Goal: Contribute content: Add original content to the website for others to see

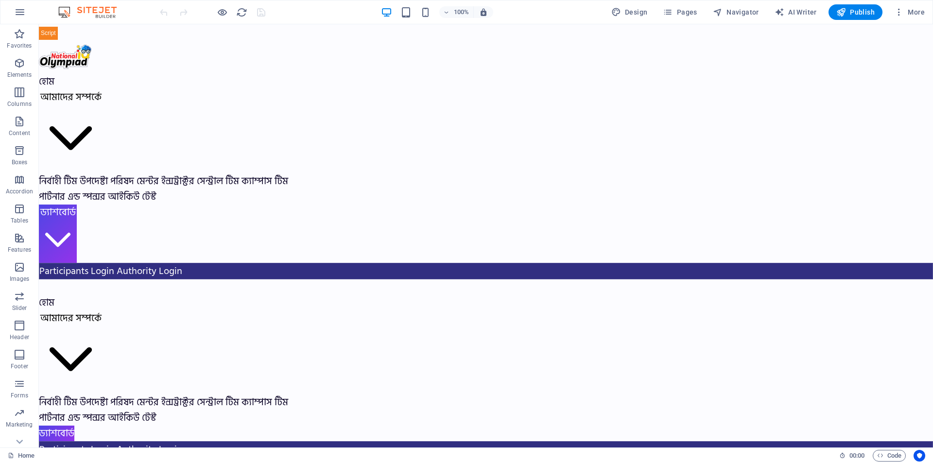
click at [726, 13] on span "Navigator" at bounding box center [736, 12] width 46 height 10
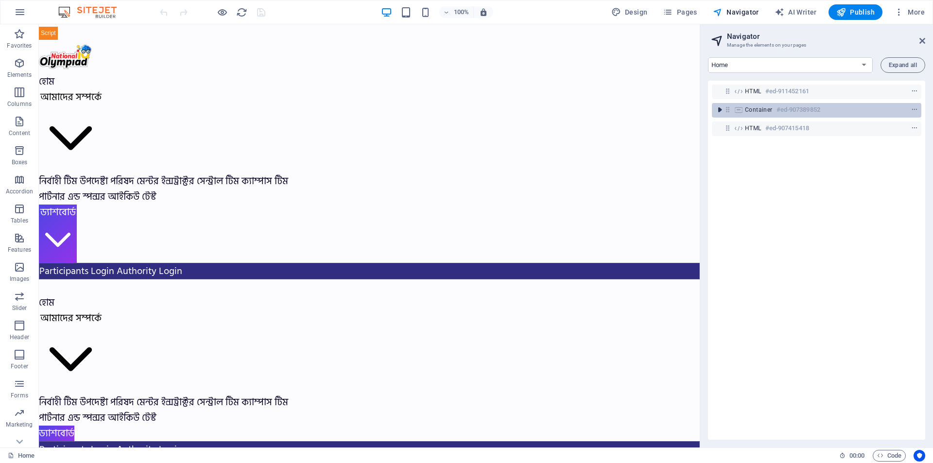
click at [718, 111] on icon "toggle-expand" at bounding box center [720, 110] width 10 height 10
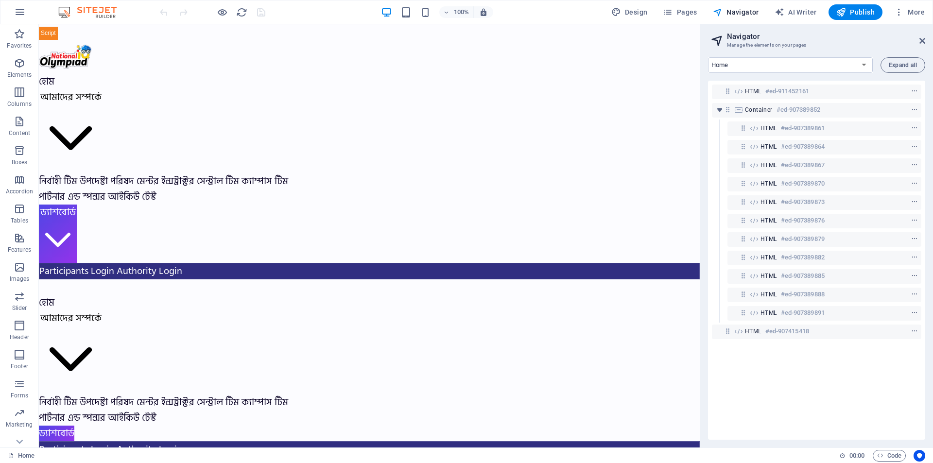
click at [0, 0] on h6 "#ed-907389882" at bounding box center [0, 0] width 0 height 0
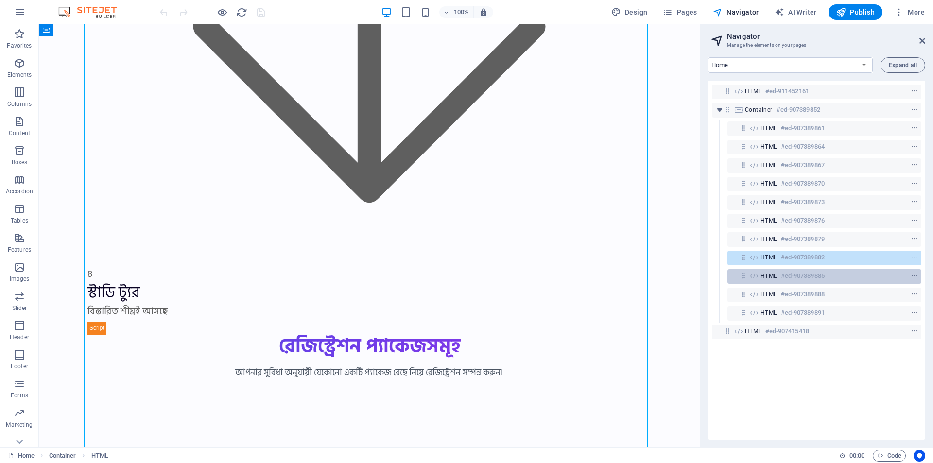
click at [781, 271] on h6 "#ed-907389885" at bounding box center [803, 276] width 44 height 12
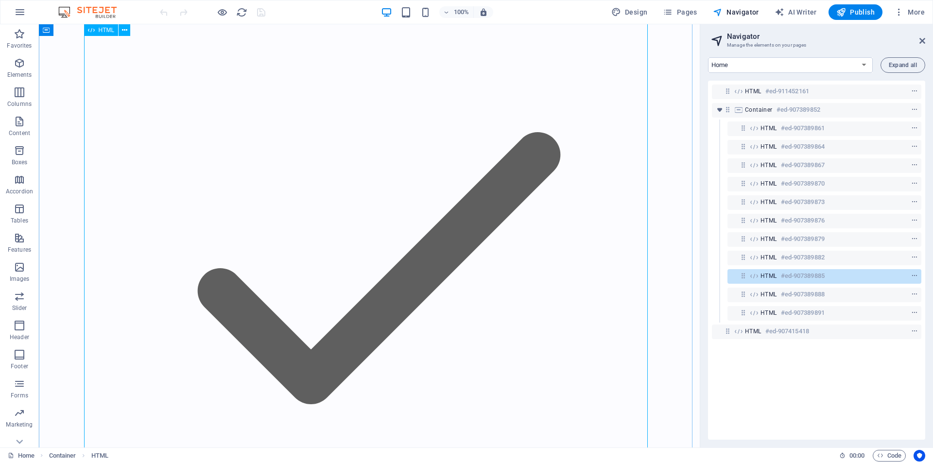
scroll to position [32812, 0]
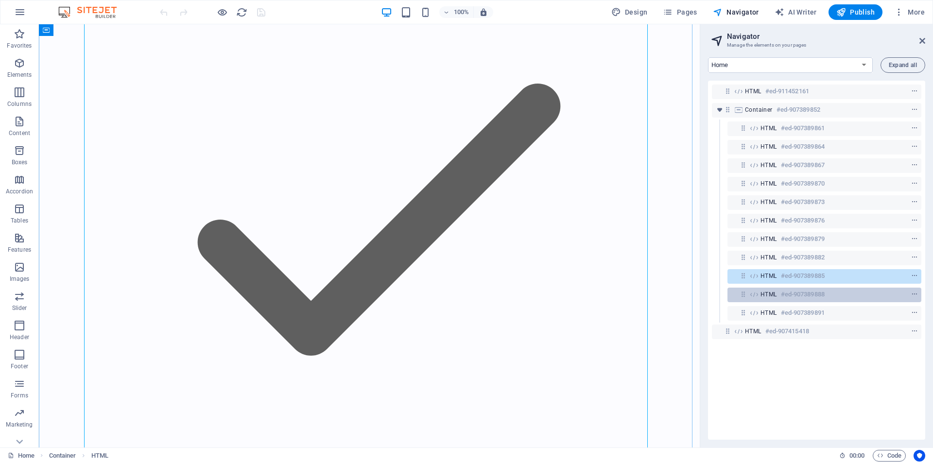
click at [783, 300] on div "HTML #ed-907389888" at bounding box center [824, 295] width 194 height 15
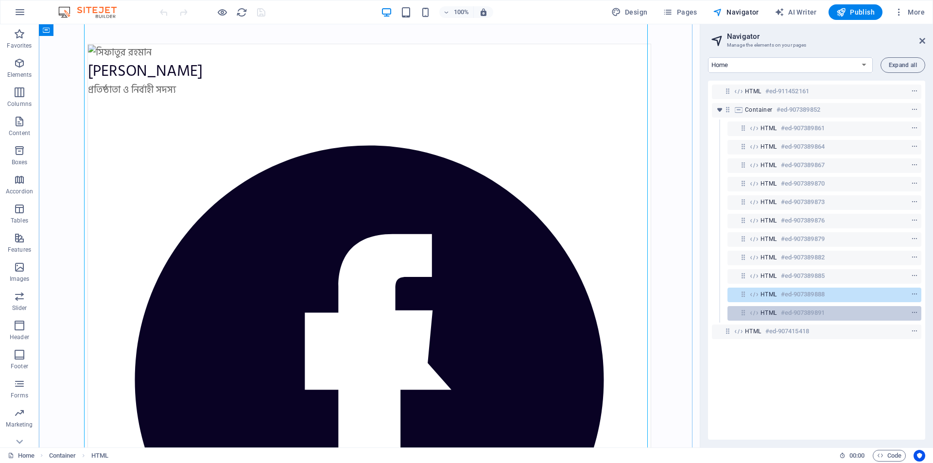
click at [783, 312] on h6 "#ed-907389891" at bounding box center [803, 313] width 44 height 12
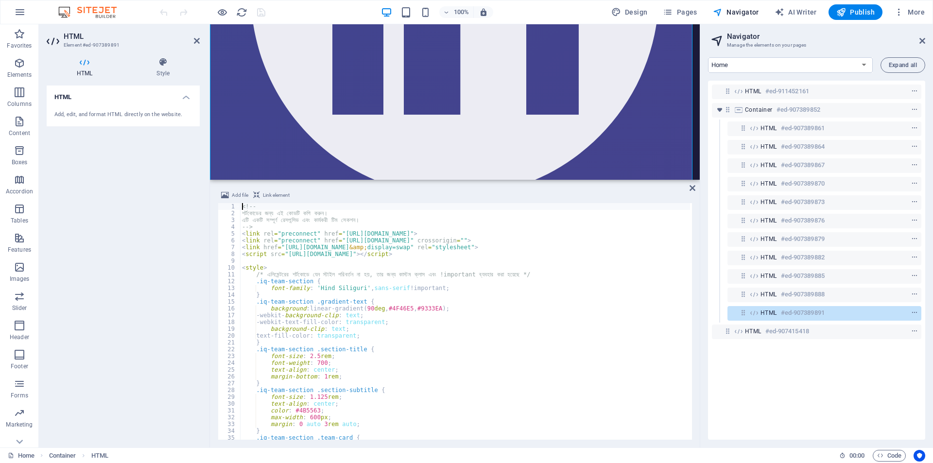
scroll to position [38118, 0]
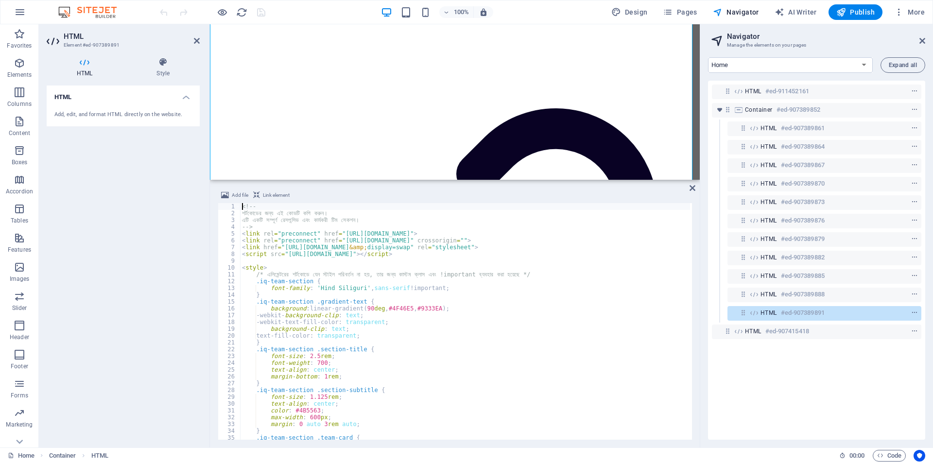
type textarea "background-clip: text;"
click at [432, 330] on div "<!-- শর্টকোডের জন্য এই কোডটি কপি করুন। এটি একটি সম্পূর্ণ রেসপন্সিভ এবং কার্যকরী…" at bounding box center [936, 327] width 1392 height 248
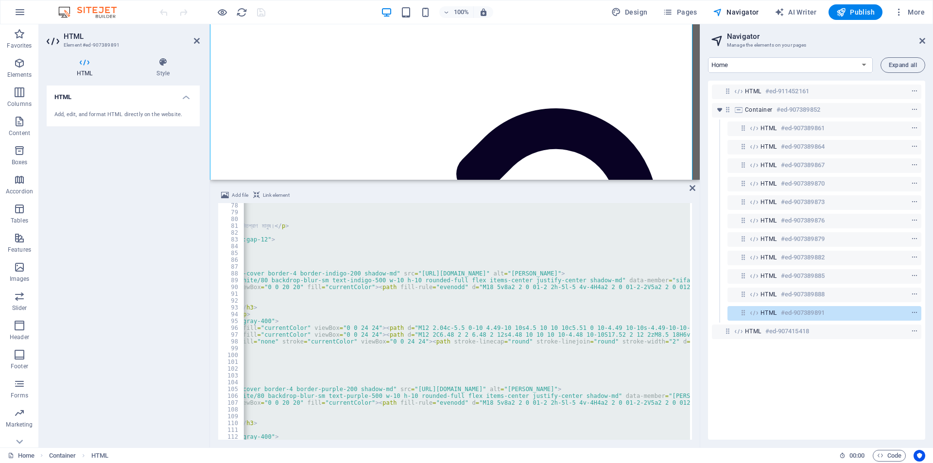
scroll to position [0, 296]
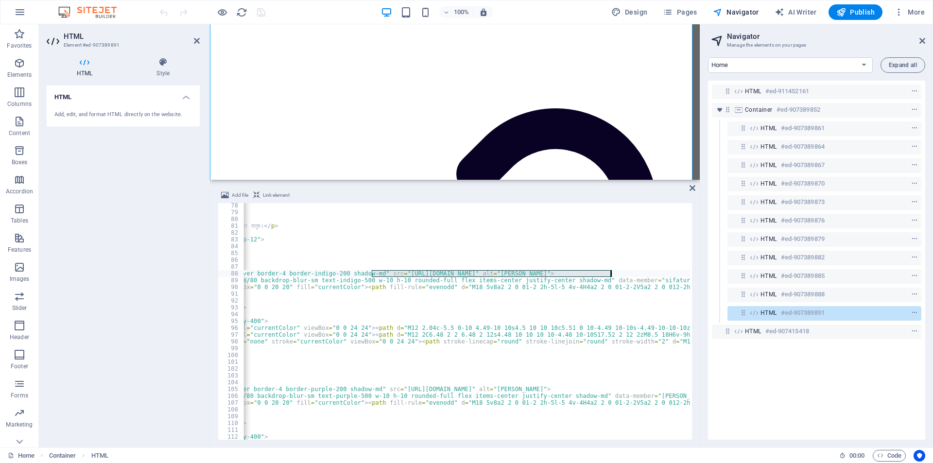
drag, startPoint x: 371, startPoint y: 274, endPoint x: 610, endPoint y: 276, distance: 238.6
click at [610, 276] on div "< div class = "container mx-auto px-4 sm:px-6 lg:px-8" > < section class = "py-…" at bounding box center [644, 326] width 1392 height 248
paste textarea "[DOMAIN_NAME][URL][DOMAIN_NAME]"
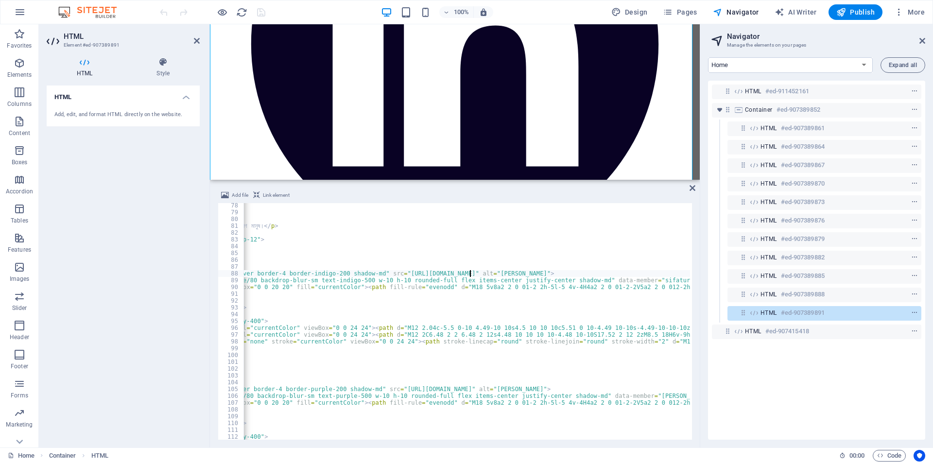
click at [447, 307] on div "< div class = "container mx-auto px-4 sm:px-6 lg:px-8" > < section class = "py-…" at bounding box center [644, 326] width 1392 height 248
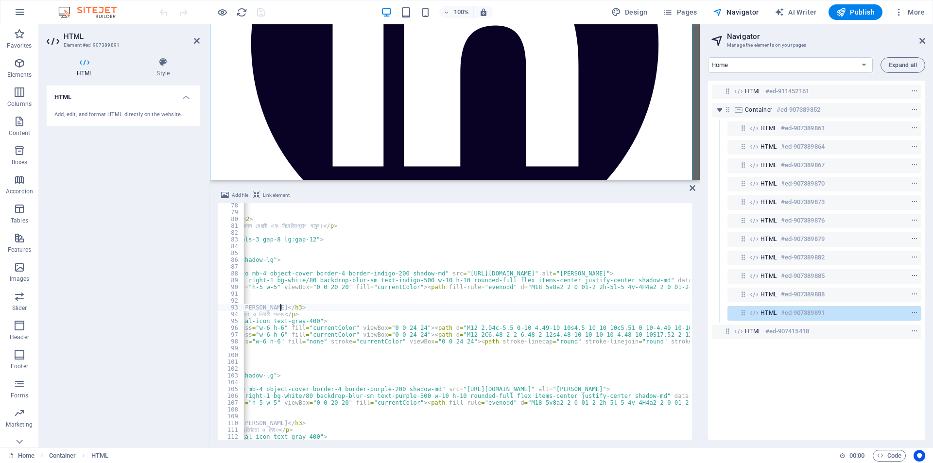
scroll to position [0, 247]
drag, startPoint x: 450, startPoint y: 439, endPoint x: 177, endPoint y: 115, distance: 423.8
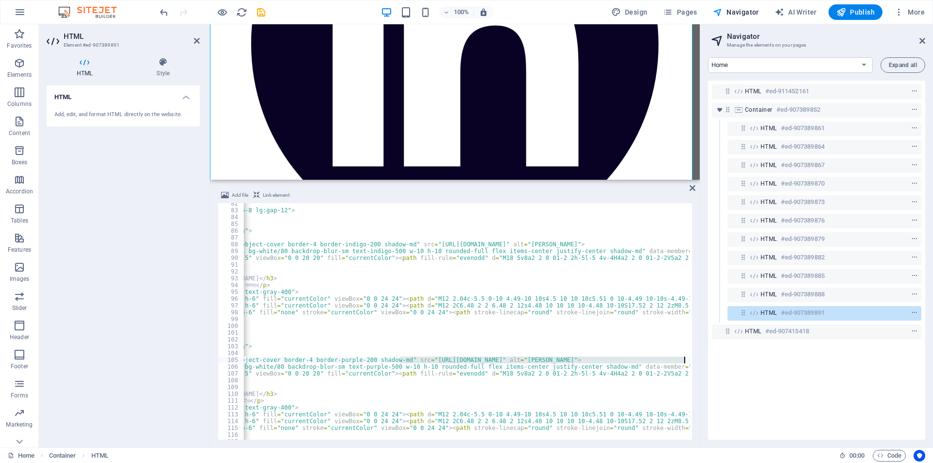
scroll to position [0, 266]
drag, startPoint x: 398, startPoint y: 360, endPoint x: 687, endPoint y: 360, distance: 288.6
click at [687, 360] on div "< div class = "grid grid-cols-1 sm:grid-cols-2 lg:grid-cols-3 gap-8 lg:gap-12" …" at bounding box center [674, 324] width 1392 height 248
paste textarea "[DOMAIN_NAME][URL][DOMAIN_NAME]"
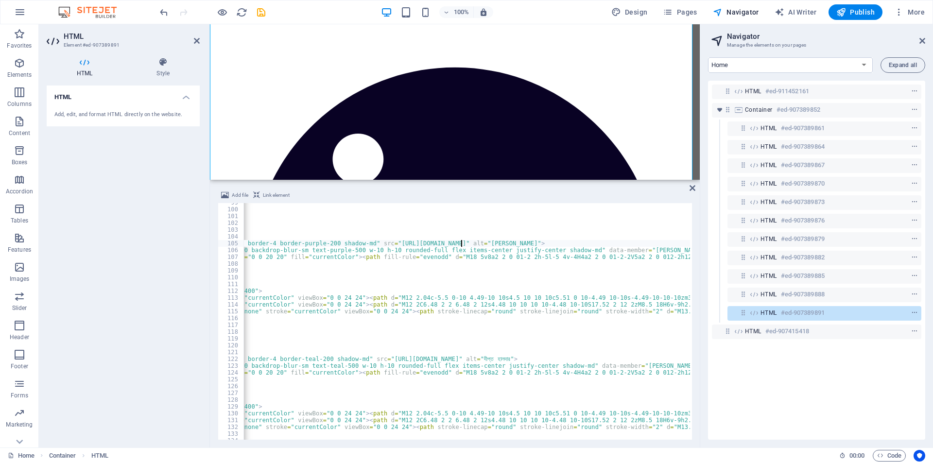
scroll to position [0, 330]
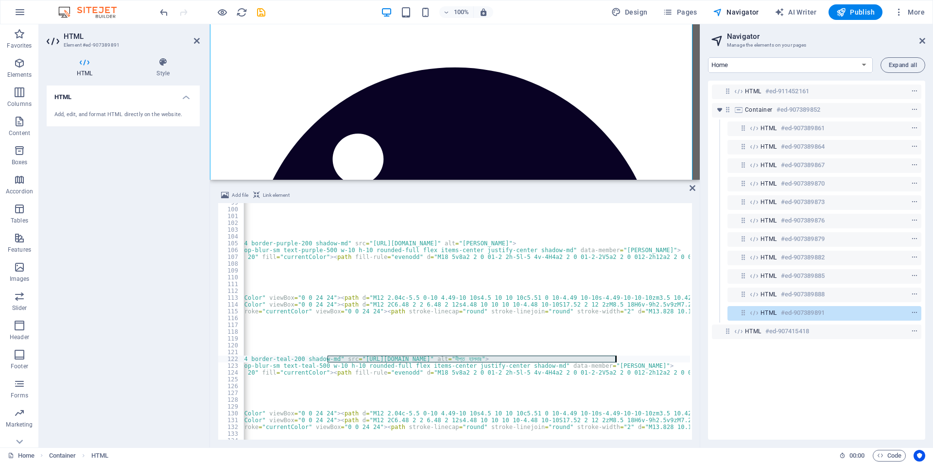
drag, startPoint x: 327, startPoint y: 358, endPoint x: 616, endPoint y: 361, distance: 289.1
click at [616, 361] on div "</ div > </ div > <!-- Team Member 2: [PERSON_NAME] [PERSON_NAME] --> < div cla…" at bounding box center [609, 323] width 1392 height 248
paste textarea "[DOMAIN_NAME][URL][DOMAIN_NAME]"
click at [505, 354] on div "</ div > </ div > <!-- Team Member 2: [PERSON_NAME] [PERSON_NAME] --> < div cla…" at bounding box center [609, 323] width 1392 height 248
type textarea "<div class="relative inline-block">"
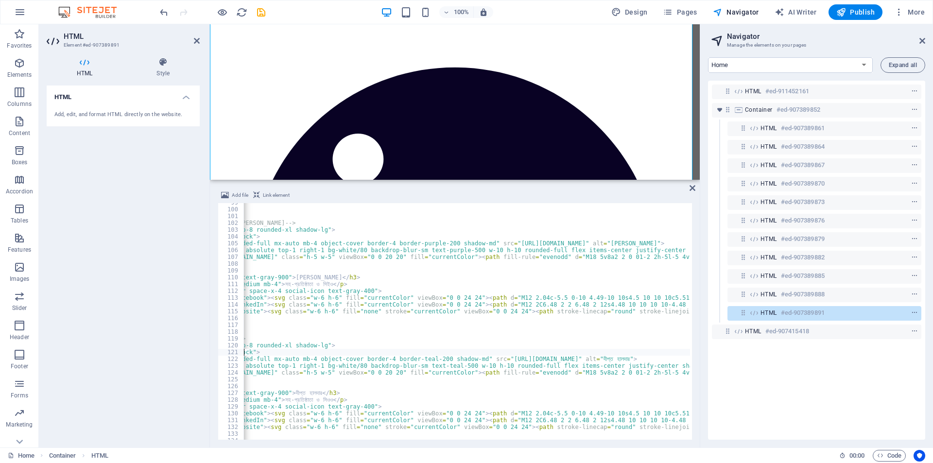
scroll to position [729, 0]
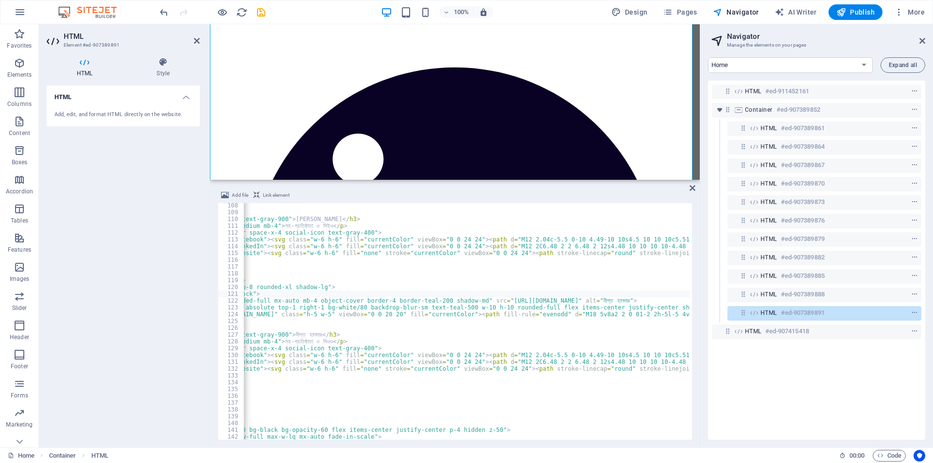
drag, startPoint x: 411, startPoint y: 441, endPoint x: 329, endPoint y: 435, distance: 82.3
click at [307, 435] on div "Add file Link element <div class="relative inline-block"> 108 109 110 111 112 1…" at bounding box center [455, 315] width 490 height 266
click at [851, 15] on span "Publish" at bounding box center [855, 12] width 38 height 10
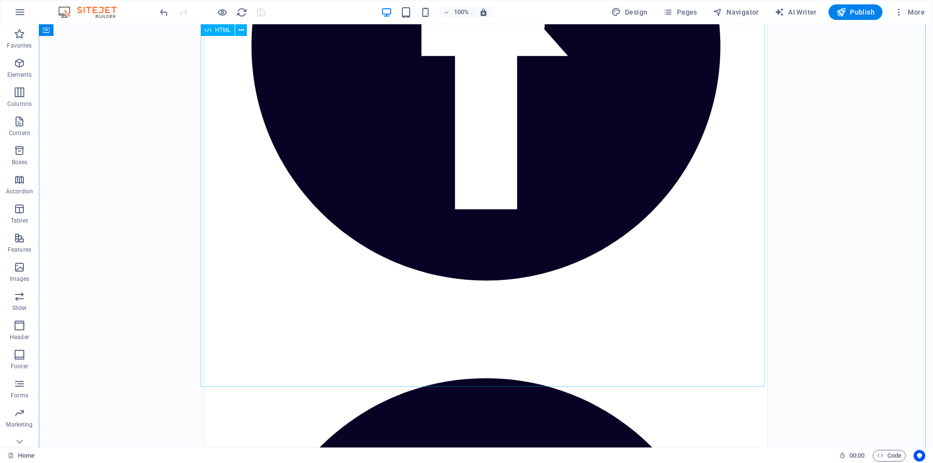
scroll to position [40740, 0]
